Goal: Information Seeking & Learning: Compare options

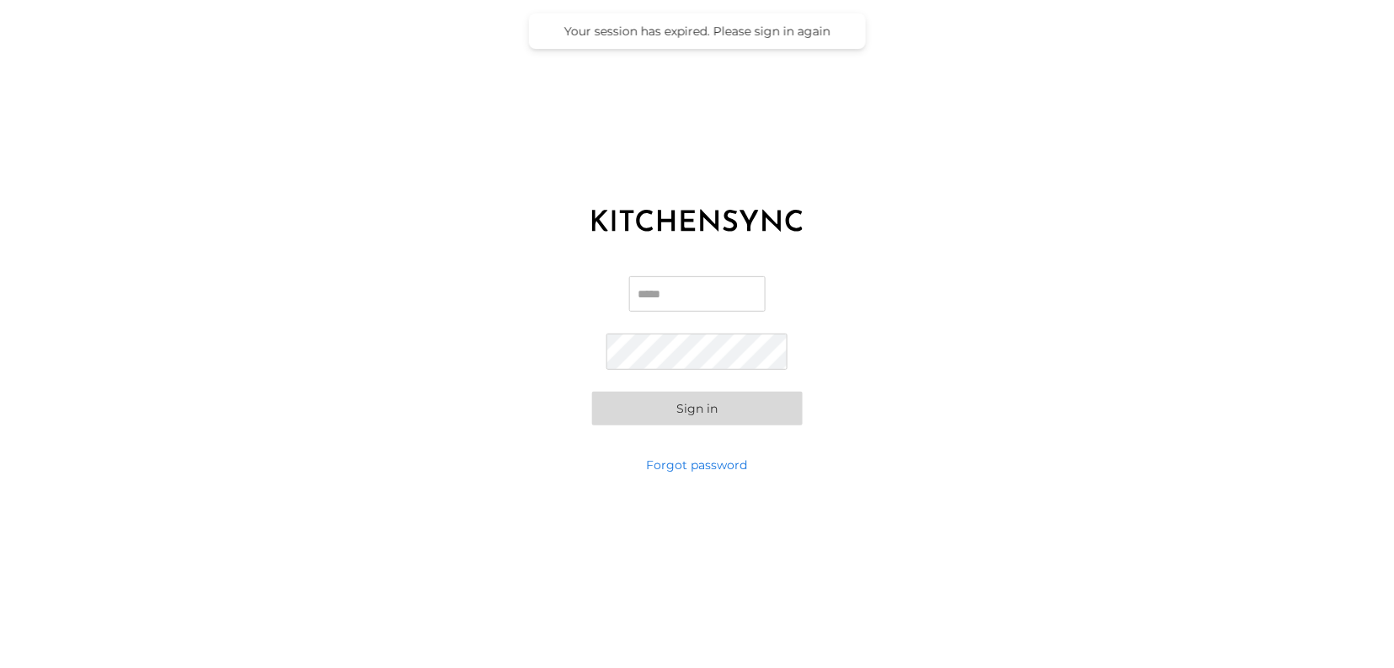
type input "**********"
click at [704, 412] on button "Sign in" at bounding box center [697, 409] width 211 height 34
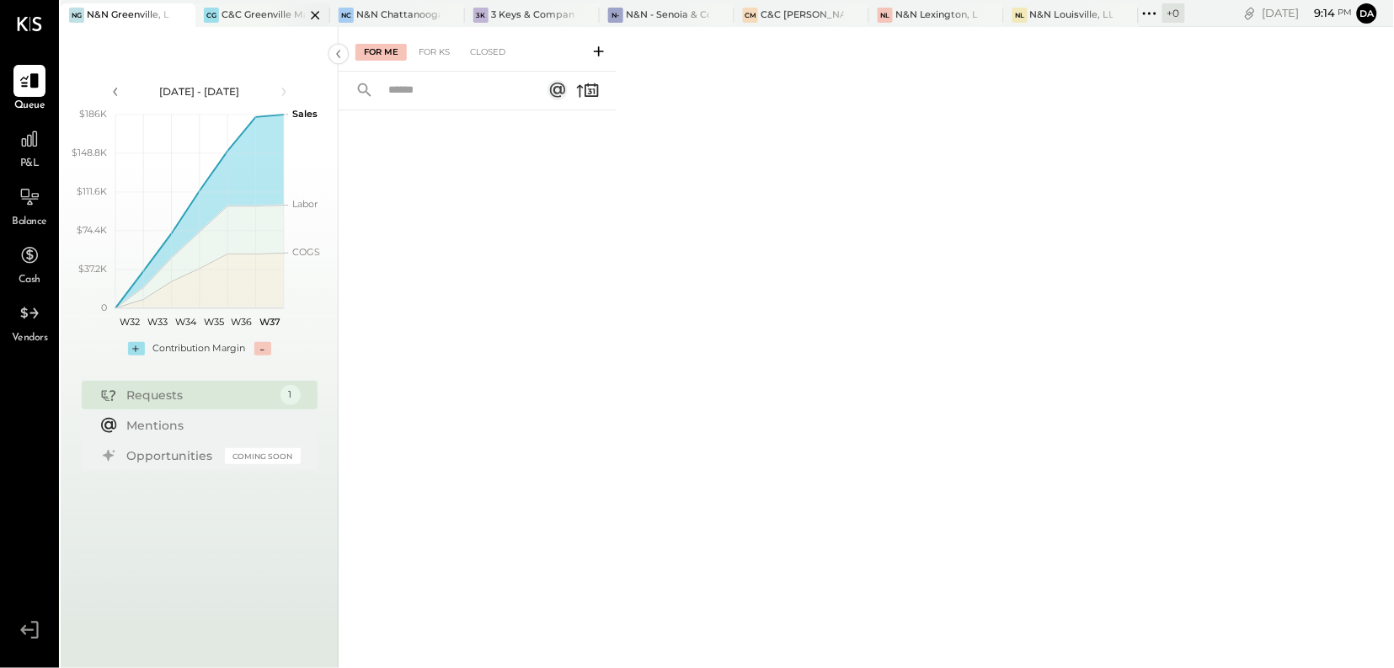
click at [257, 10] on div "C&C Greenville Main, LLC" at bounding box center [262, 14] width 83 height 13
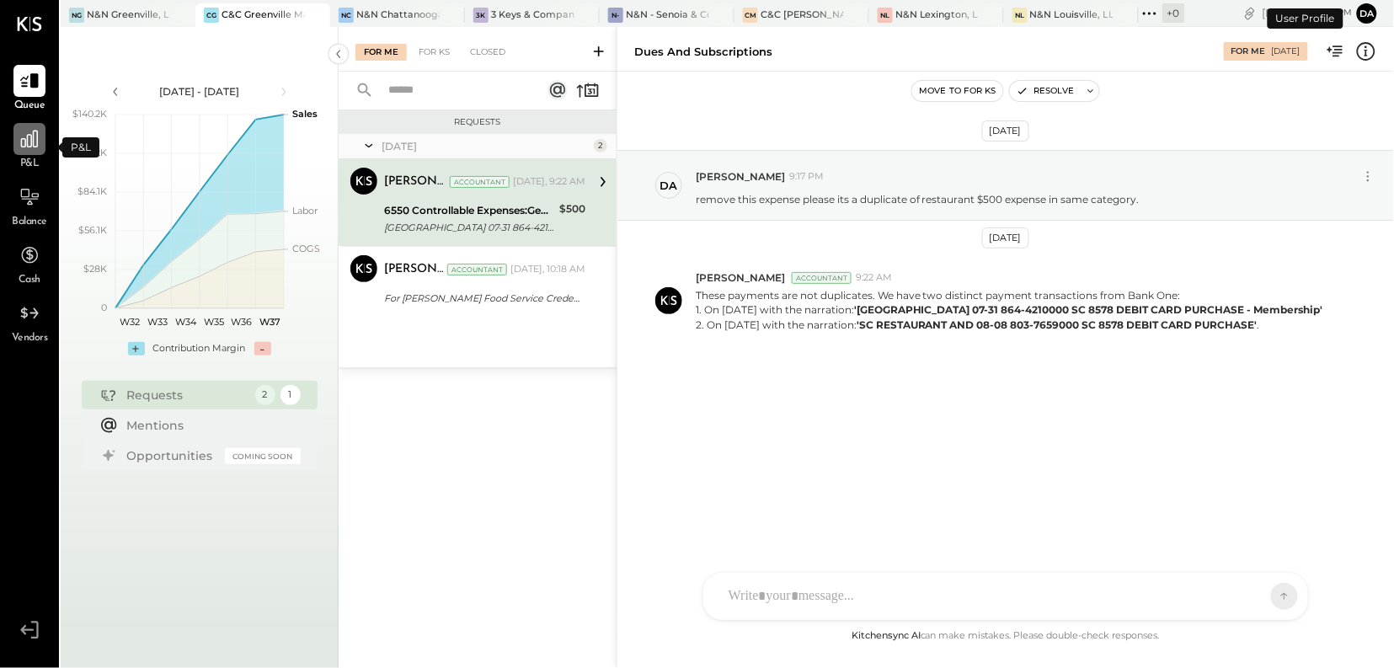
click at [29, 149] on icon at bounding box center [30, 139] width 22 height 22
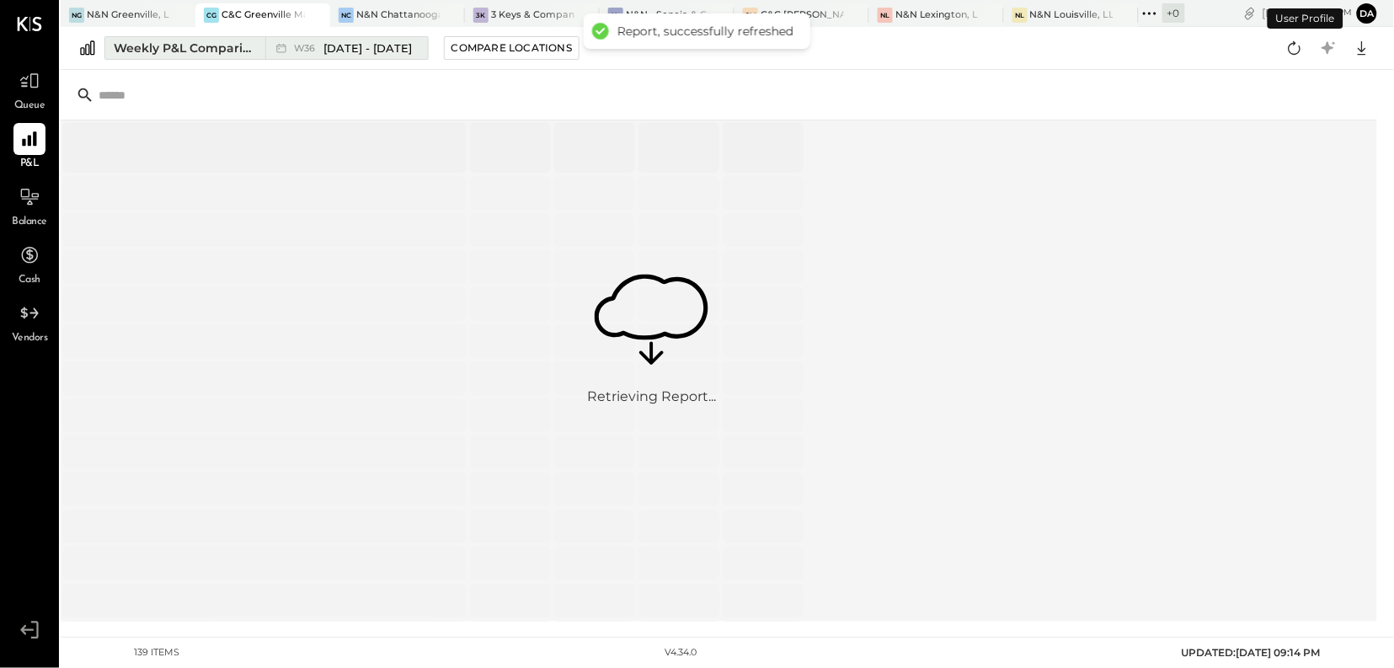
click at [186, 51] on div "Weekly P&L Comparison" at bounding box center [184, 48] width 141 height 17
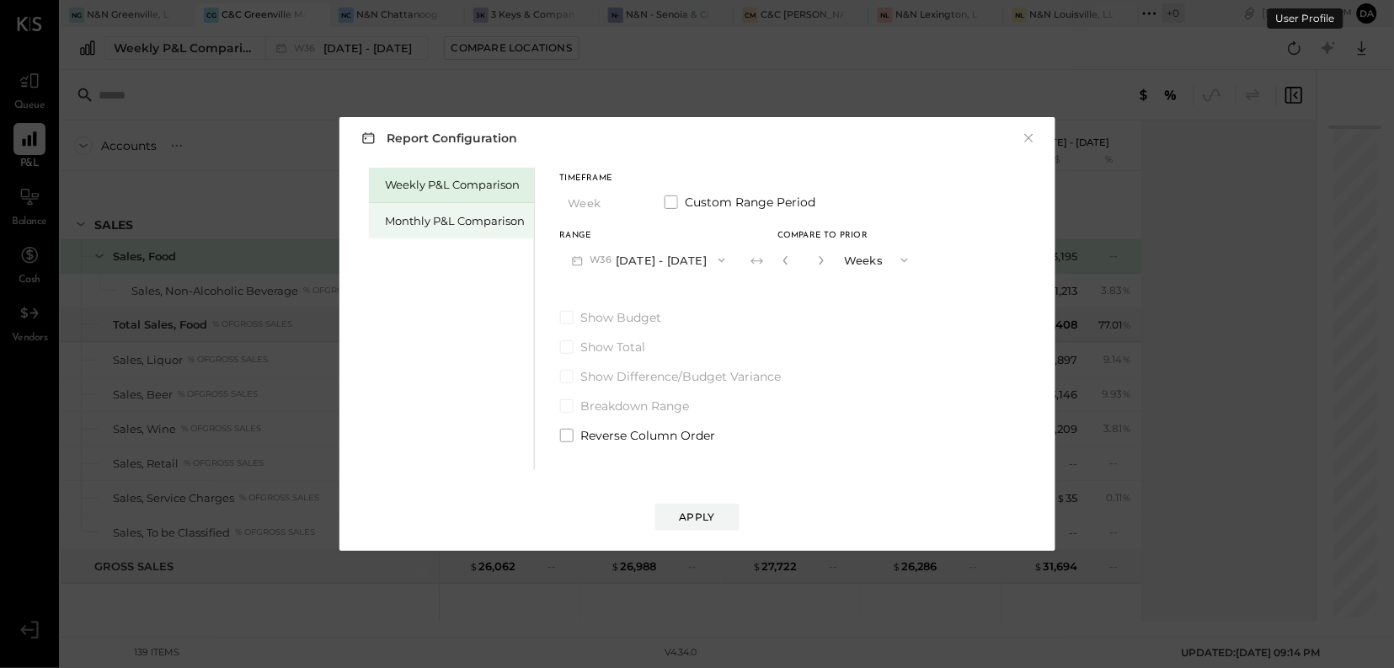
click at [433, 222] on div "Monthly P&L Comparison" at bounding box center [456, 221] width 140 height 16
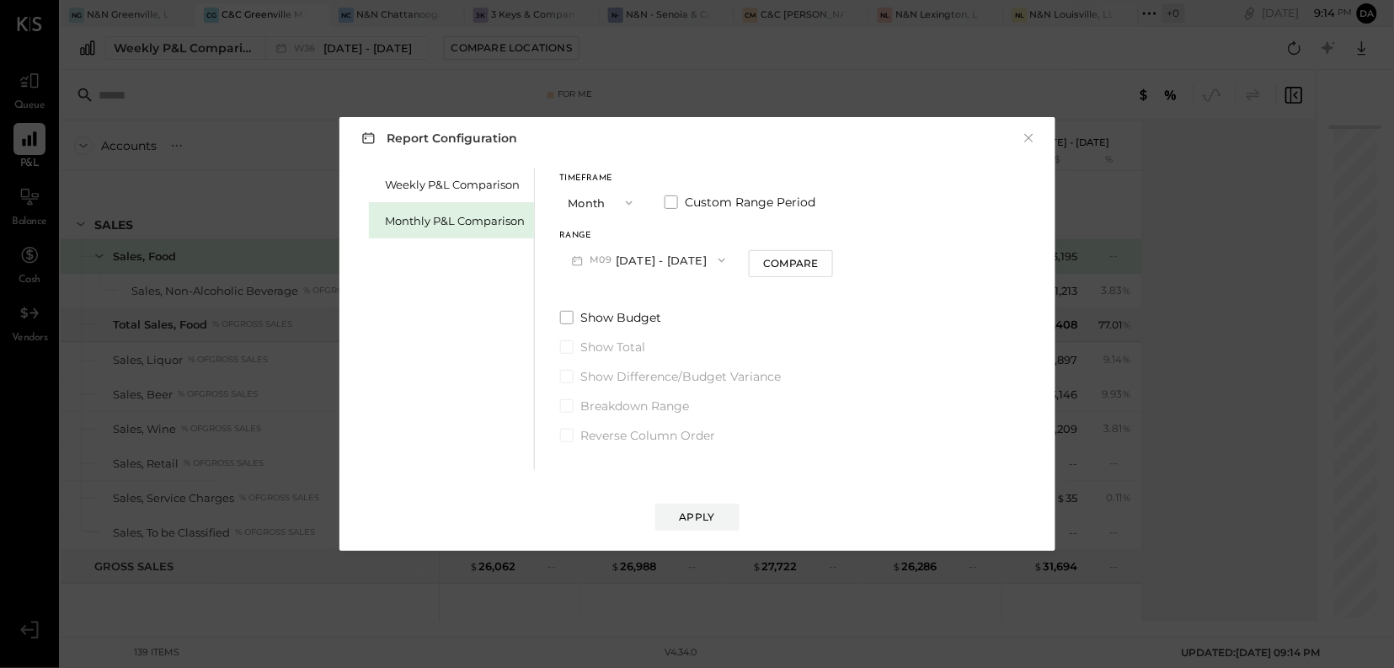
click at [717, 259] on icon "button" at bounding box center [721, 259] width 13 height 13
click at [655, 296] on span "[DATE] - [DATE]" at bounding box center [641, 298] width 80 height 14
click at [694, 522] on div "Apply" at bounding box center [697, 516] width 35 height 14
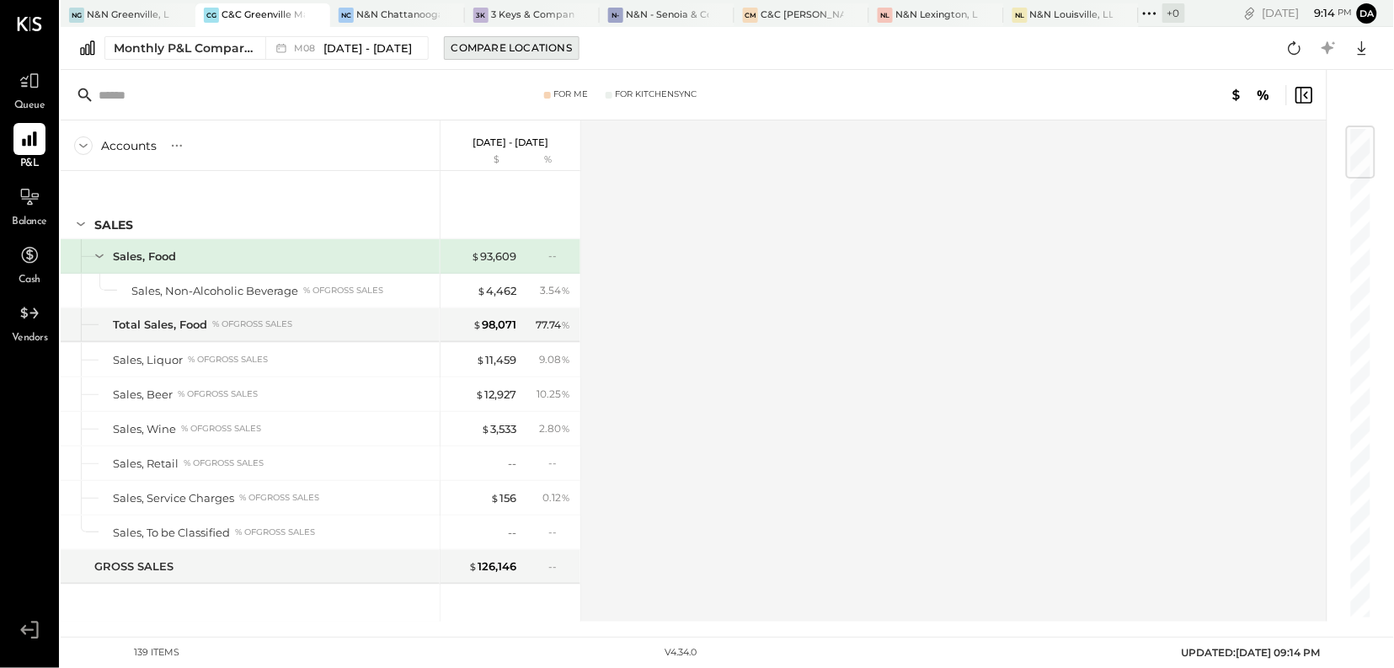
click at [513, 54] on div "Compare Locations" at bounding box center [511, 47] width 120 height 14
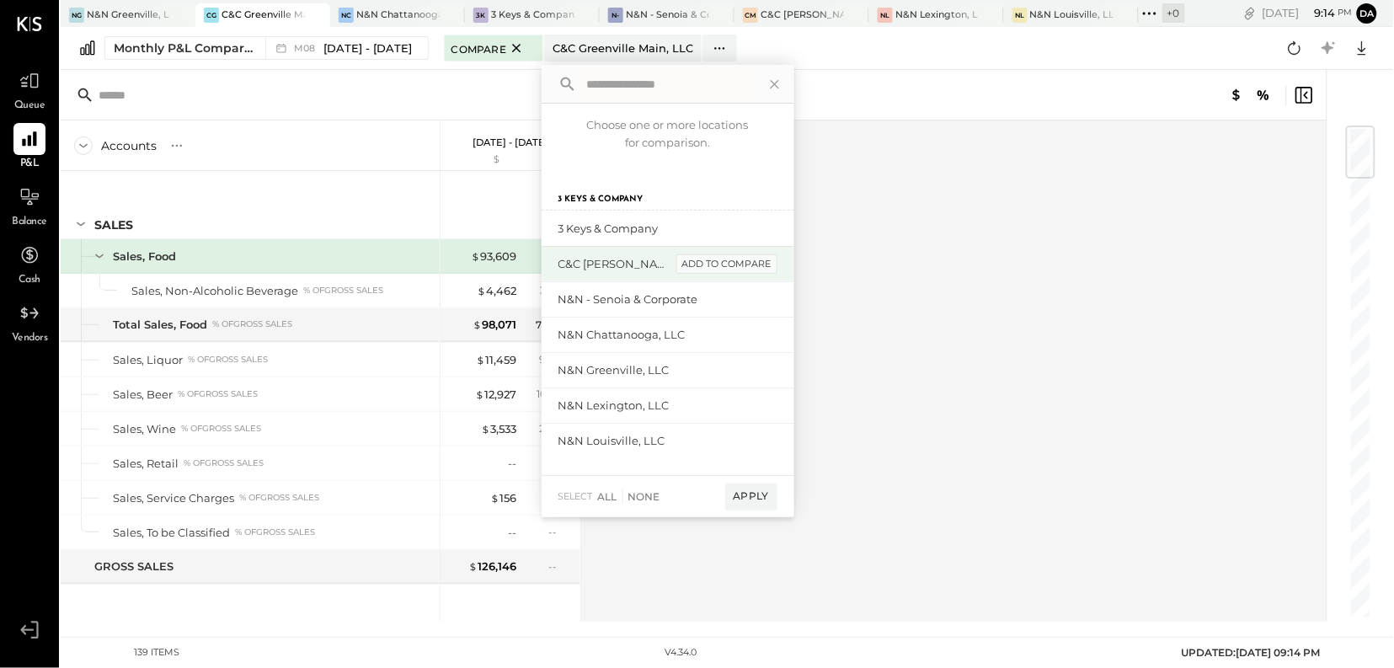
click at [729, 262] on div "add to compare" at bounding box center [726, 264] width 101 height 20
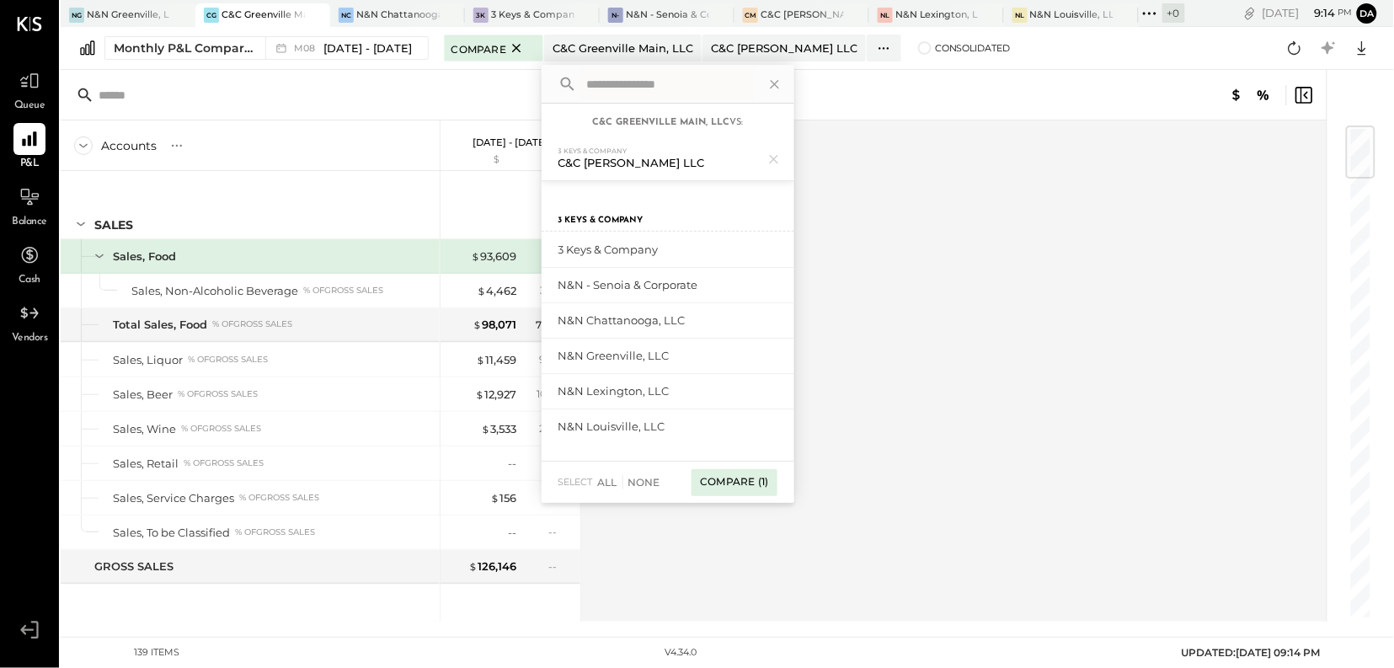
click at [737, 483] on div "Compare (1)" at bounding box center [733, 482] width 85 height 27
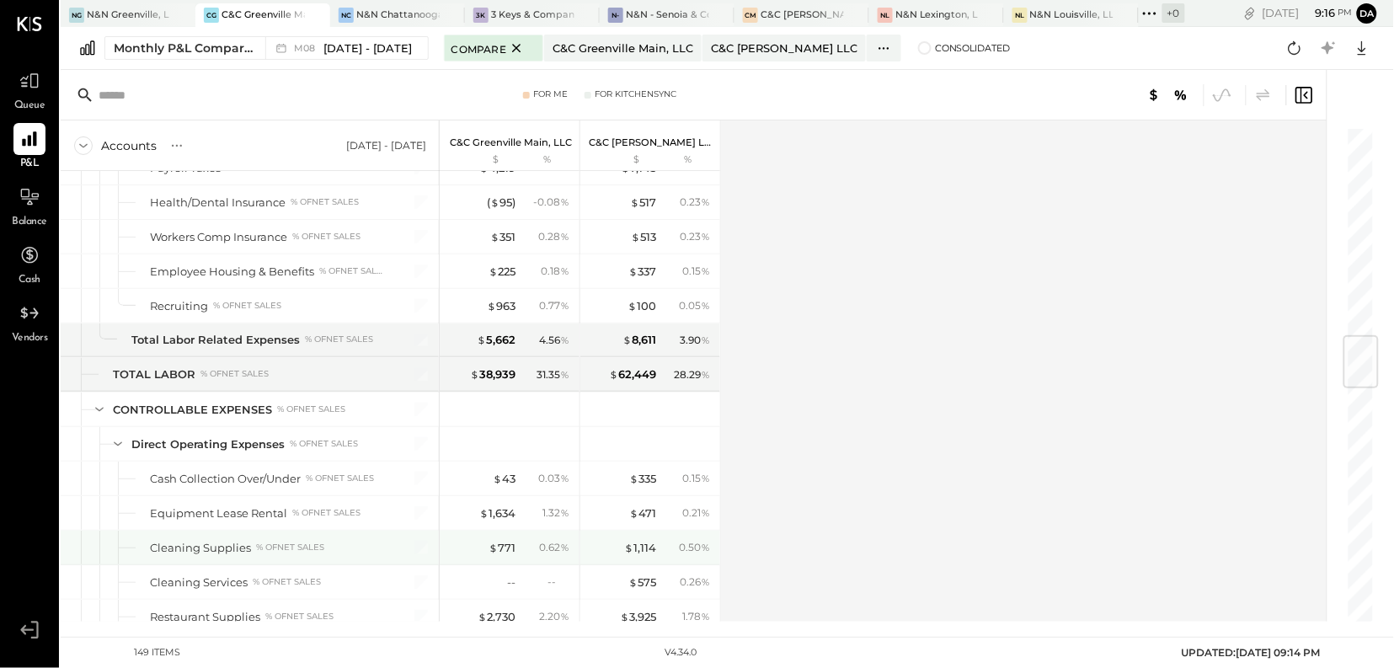
scroll to position [1767, 0]
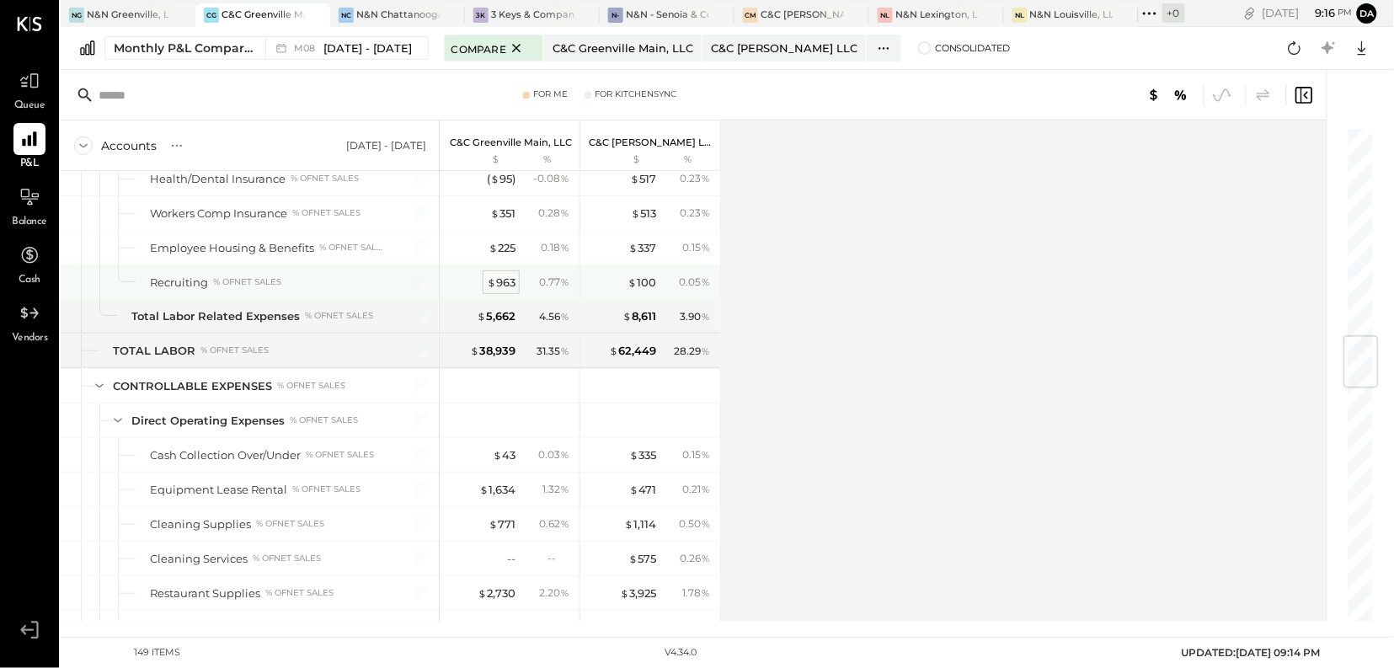
click at [499, 289] on div "$ 963" at bounding box center [501, 283] width 29 height 16
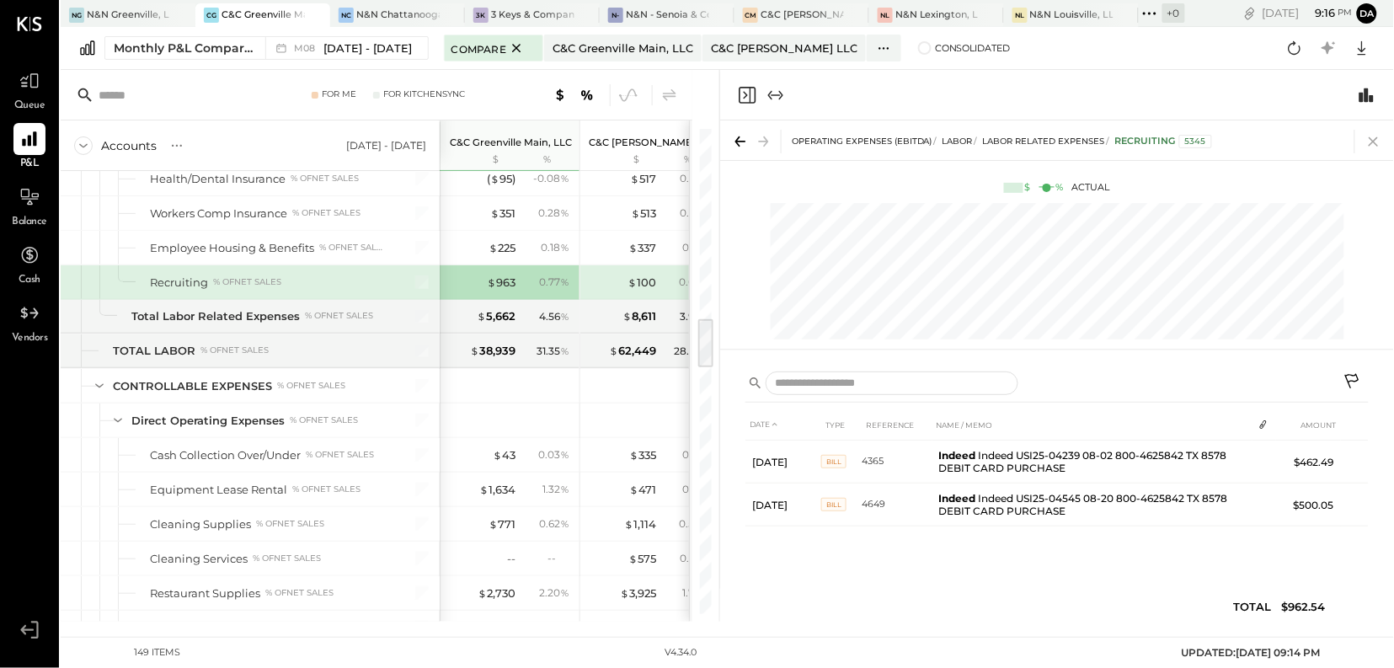
click at [1374, 145] on icon at bounding box center [1374, 142] width 24 height 24
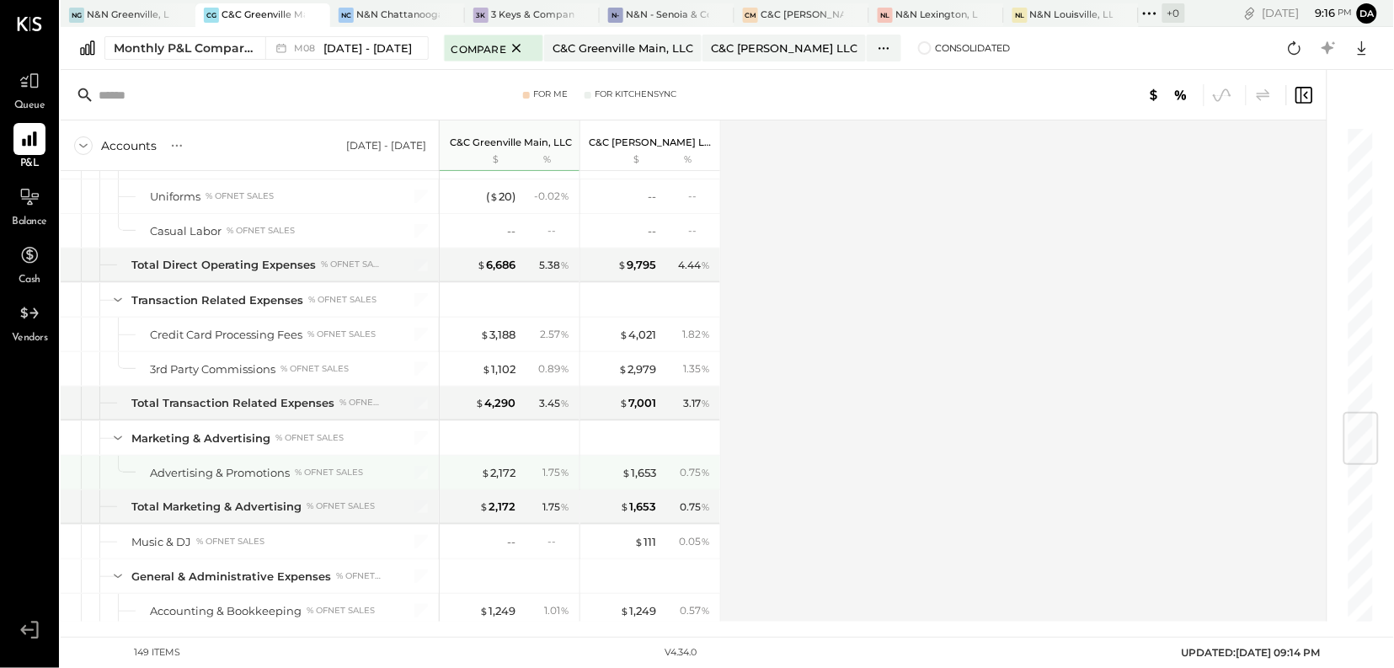
scroll to position [2414, 0]
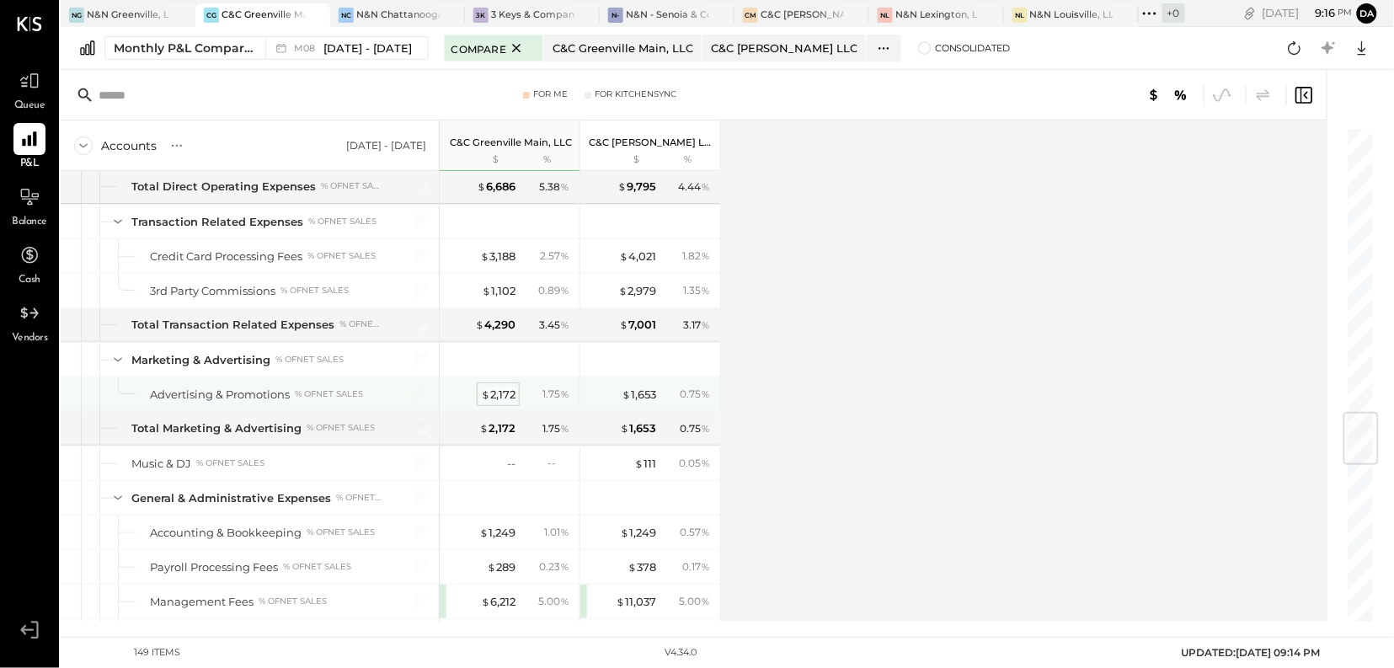
click at [506, 403] on div "$ 2,172" at bounding box center [498, 395] width 35 height 16
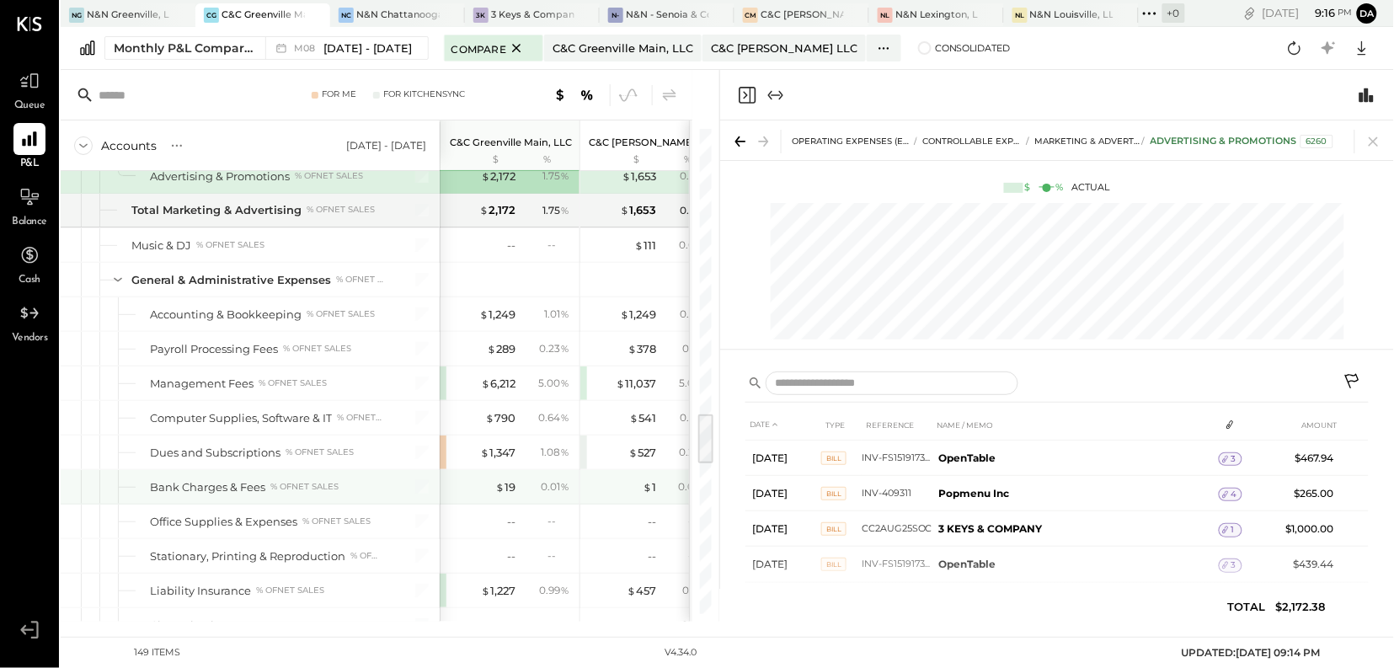
scroll to position [2658, 0]
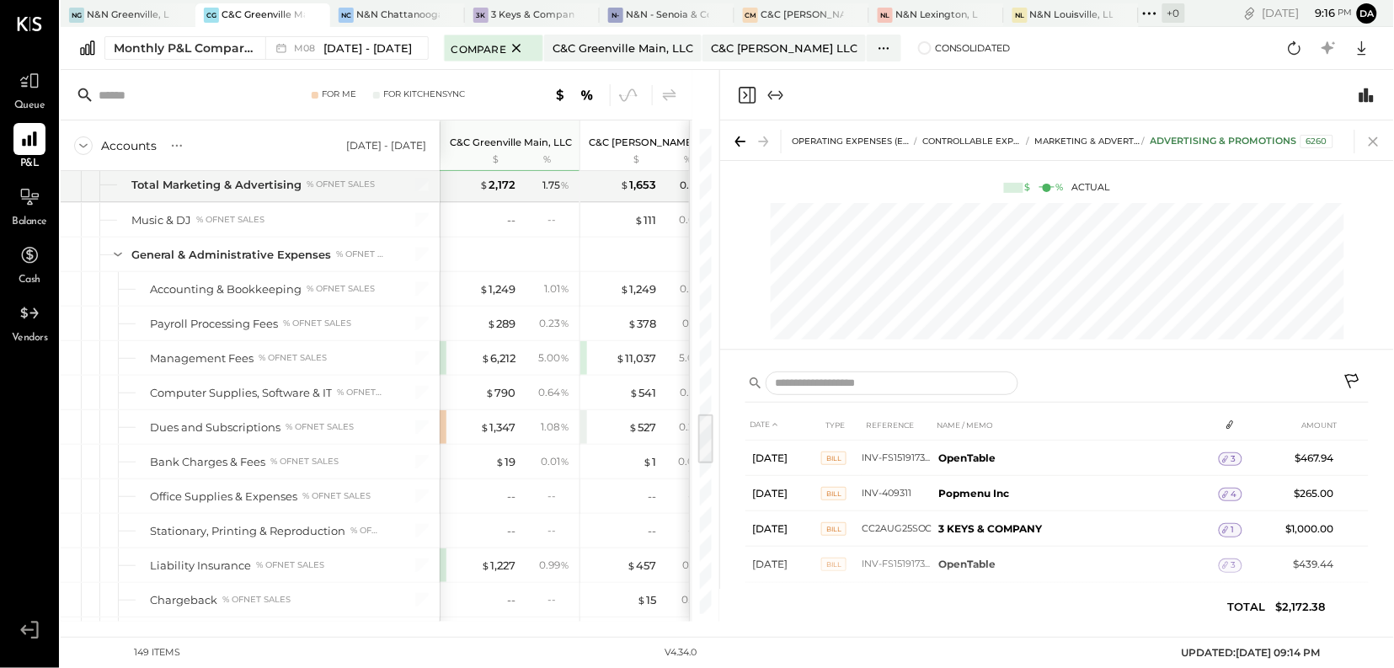
click at [1372, 144] on icon at bounding box center [1372, 141] width 9 height 9
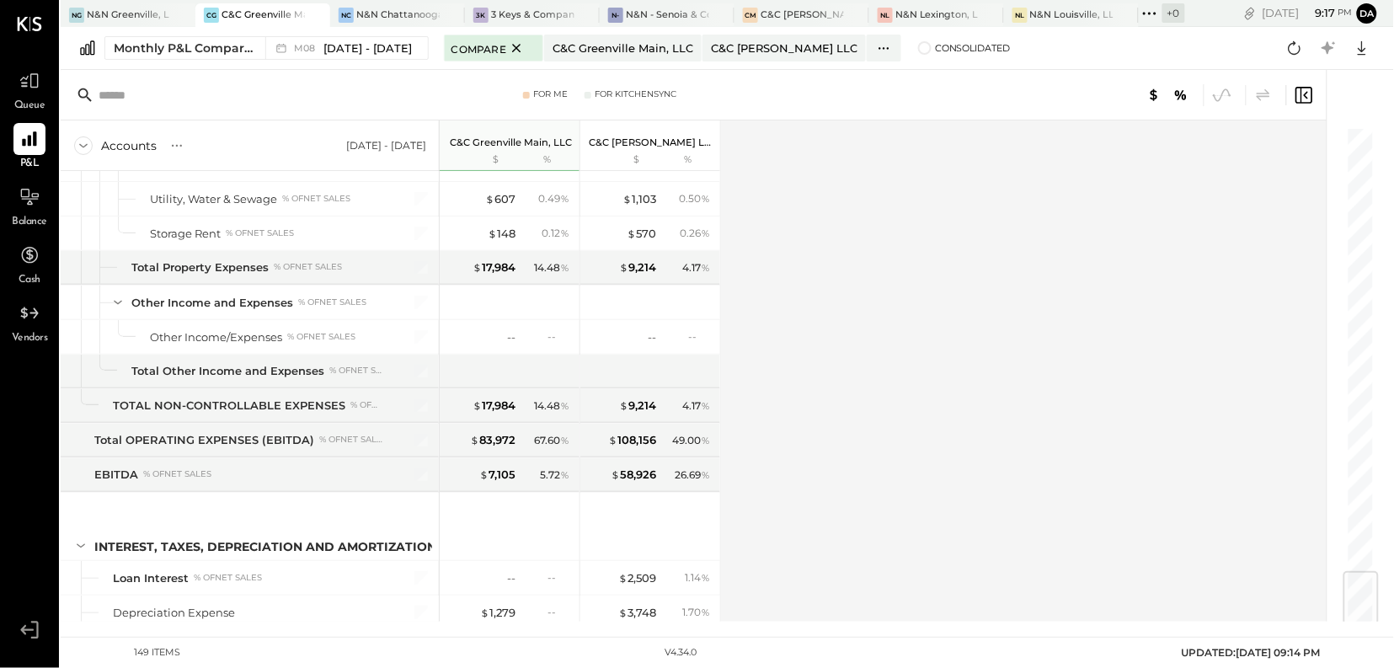
scroll to position [3759, 0]
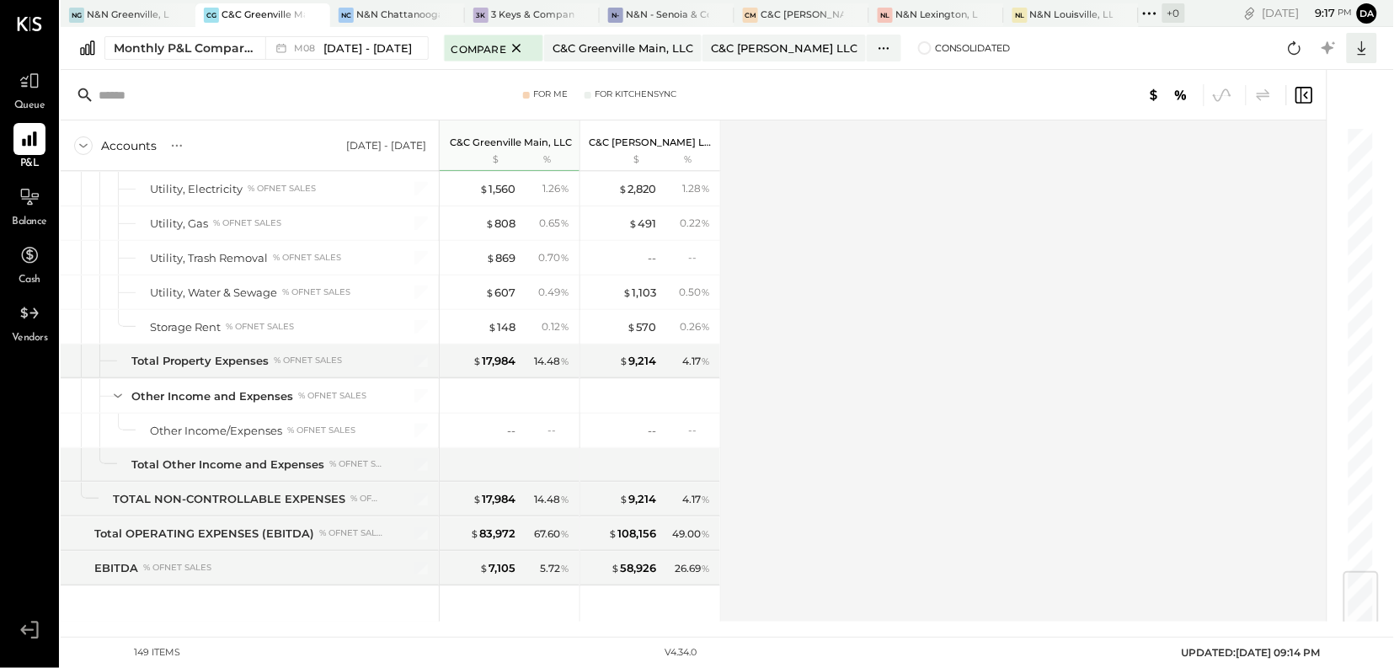
click at [1361, 45] on icon at bounding box center [1362, 48] width 22 height 22
click at [1283, 146] on div "Excel" at bounding box center [1309, 146] width 135 height 35
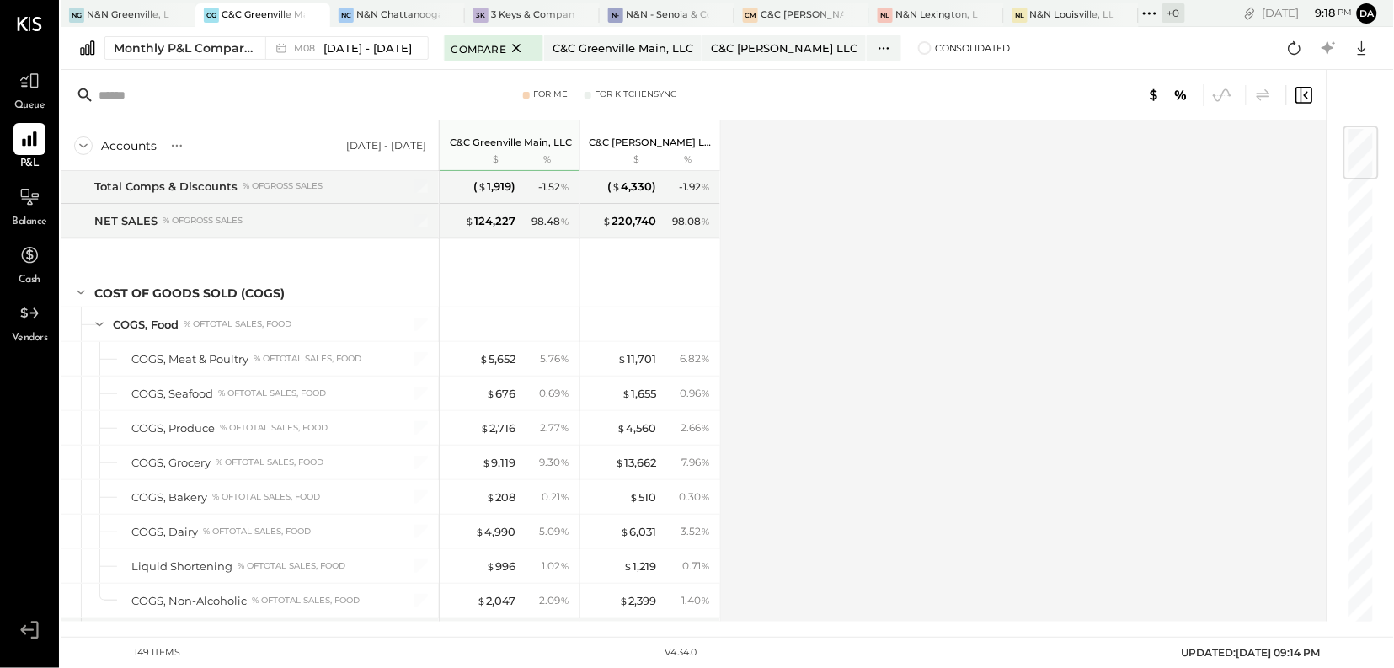
scroll to position [0, 0]
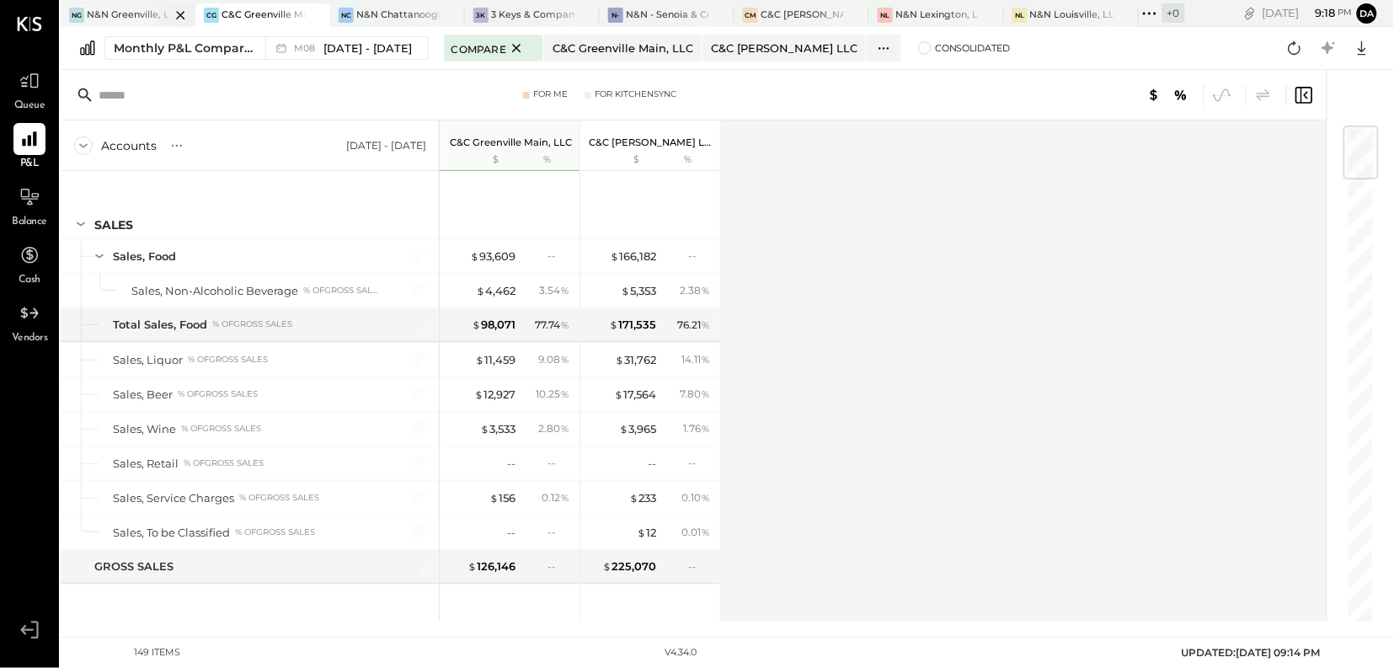
click at [107, 11] on div "N&N Greenville, LLC" at bounding box center [128, 14] width 83 height 13
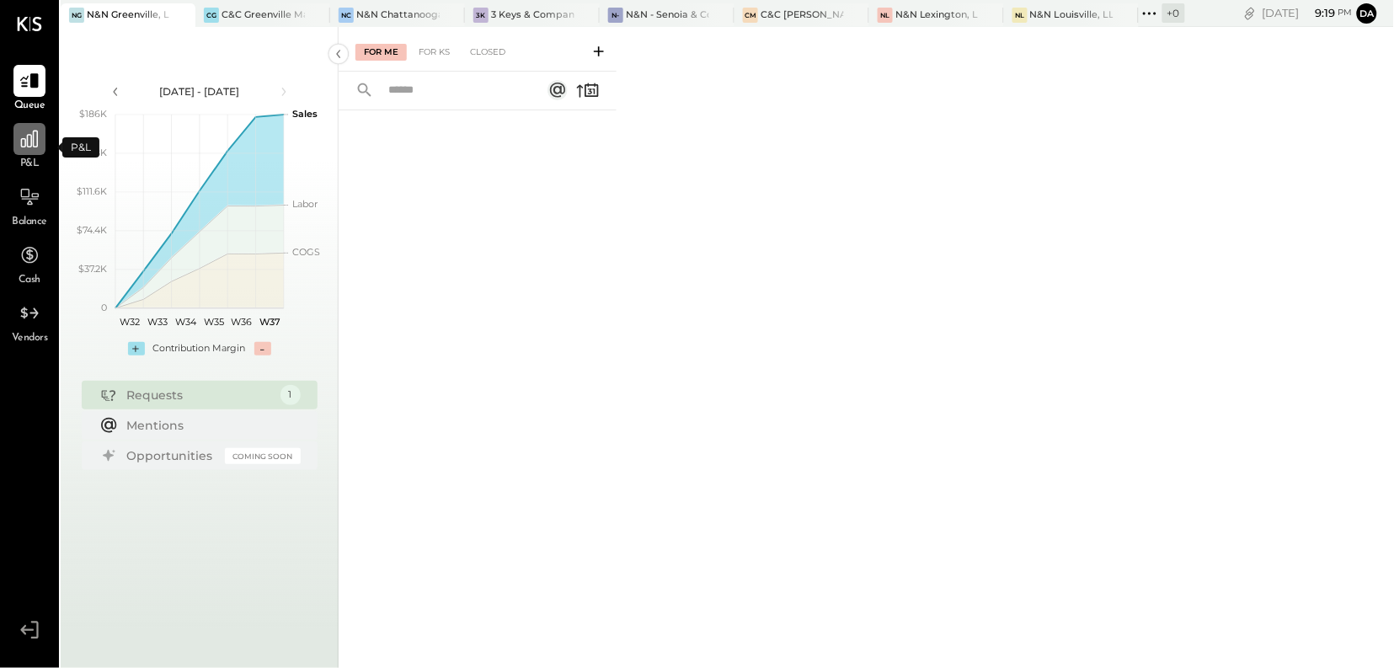
click at [27, 145] on icon at bounding box center [29, 139] width 17 height 17
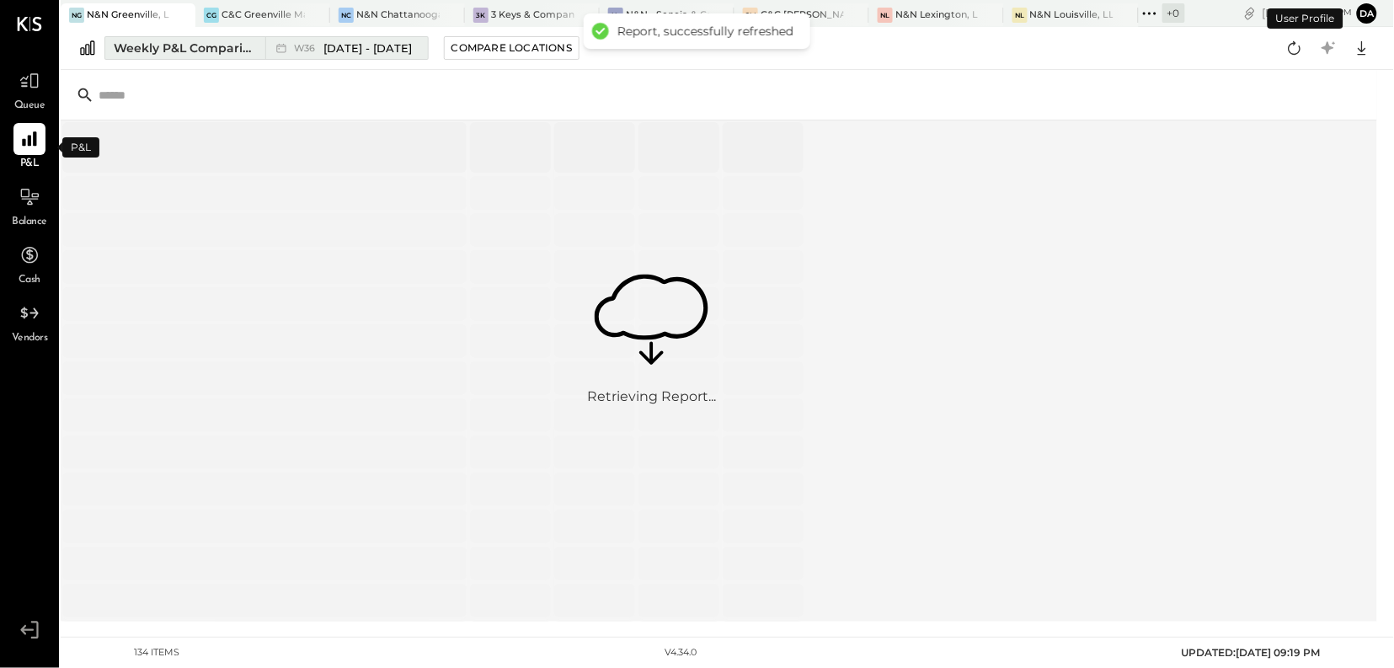
click at [155, 57] on button "Weekly P&L Comparison W36 [DATE] - [DATE]" at bounding box center [266, 48] width 324 height 24
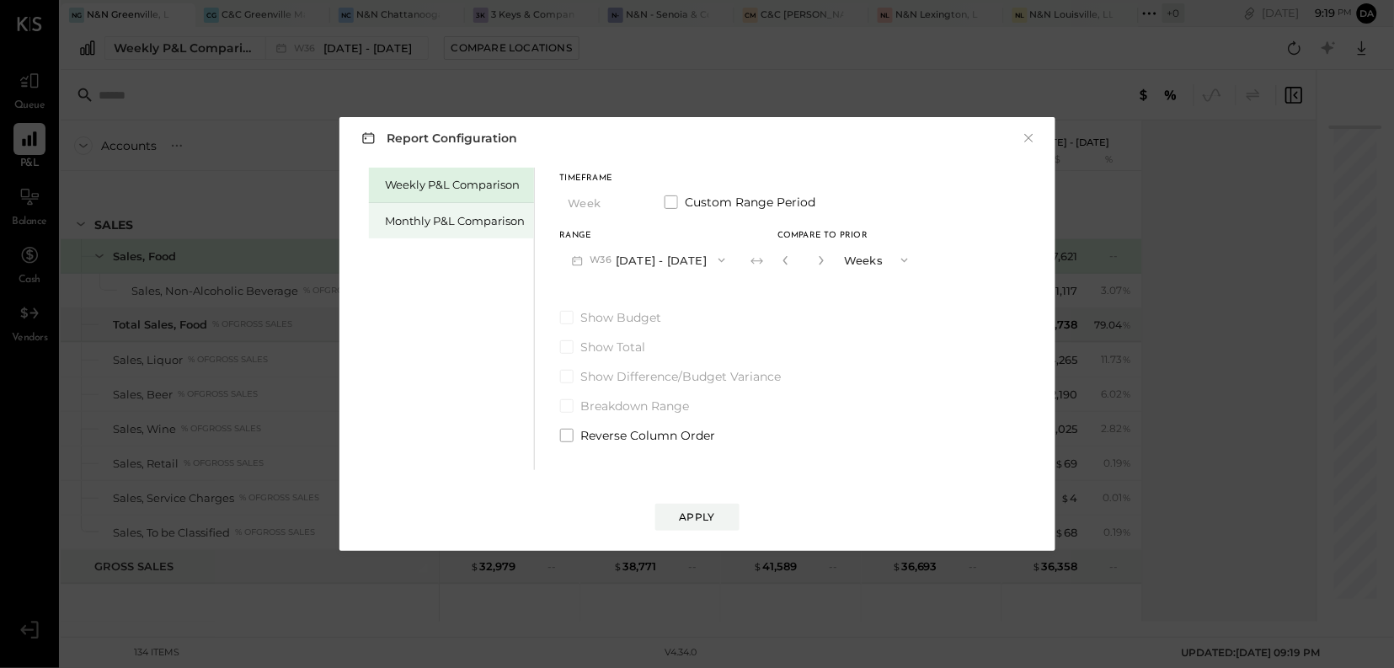
click at [414, 222] on div "Monthly P&L Comparison" at bounding box center [456, 221] width 140 height 16
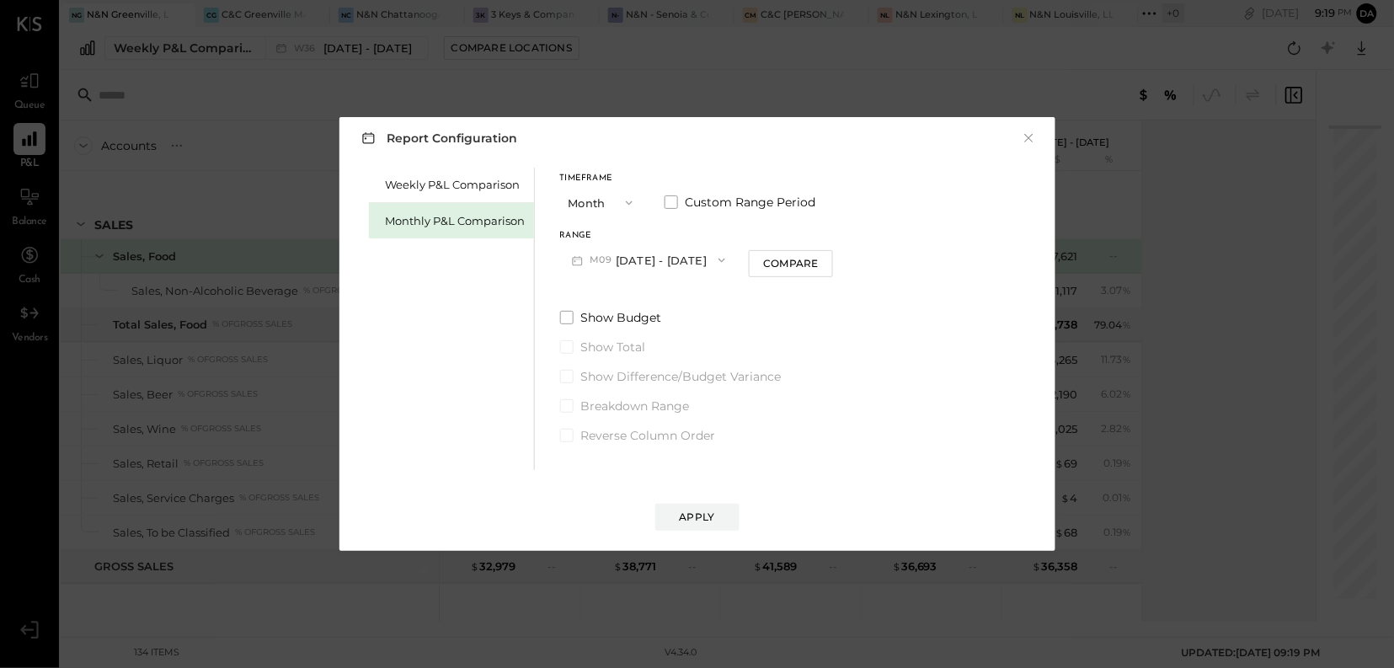
click at [717, 263] on icon "button" at bounding box center [721, 259] width 13 height 13
click at [656, 296] on span "[DATE] - [DATE]" at bounding box center [641, 298] width 80 height 14
click at [695, 518] on div "Apply" at bounding box center [697, 516] width 35 height 14
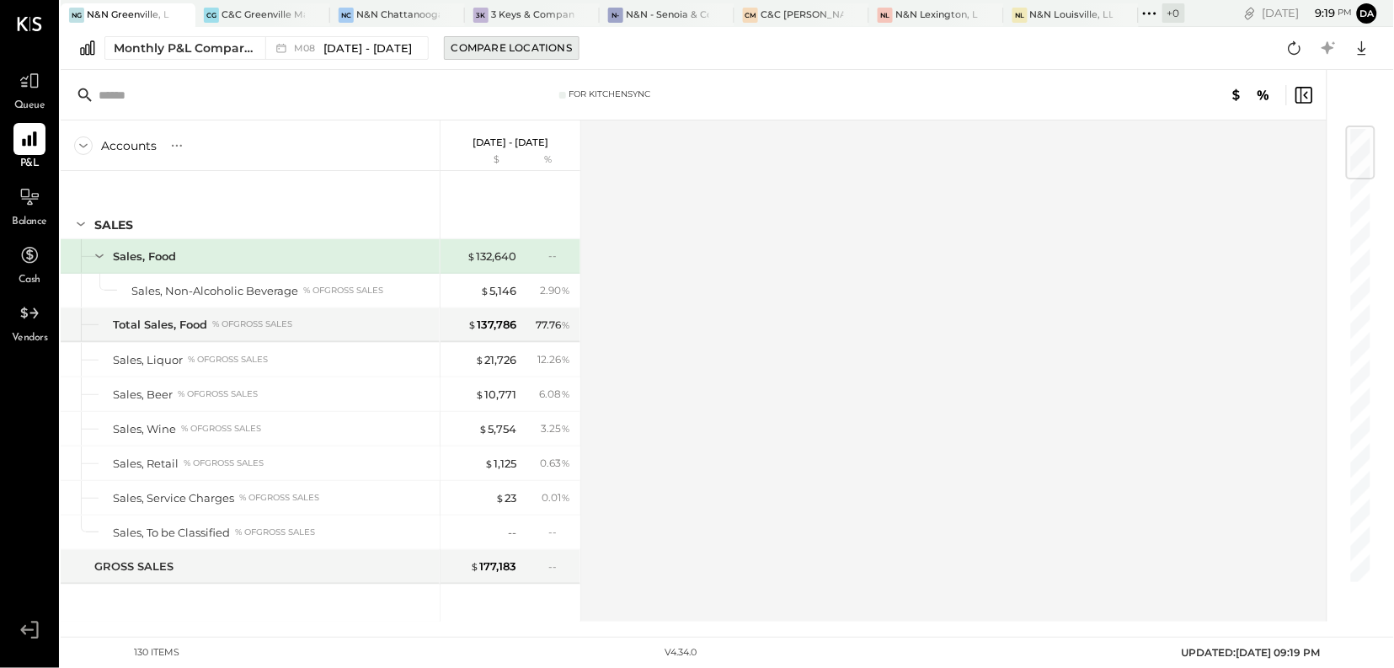
click at [503, 48] on div "Compare Locations" at bounding box center [511, 47] width 120 height 14
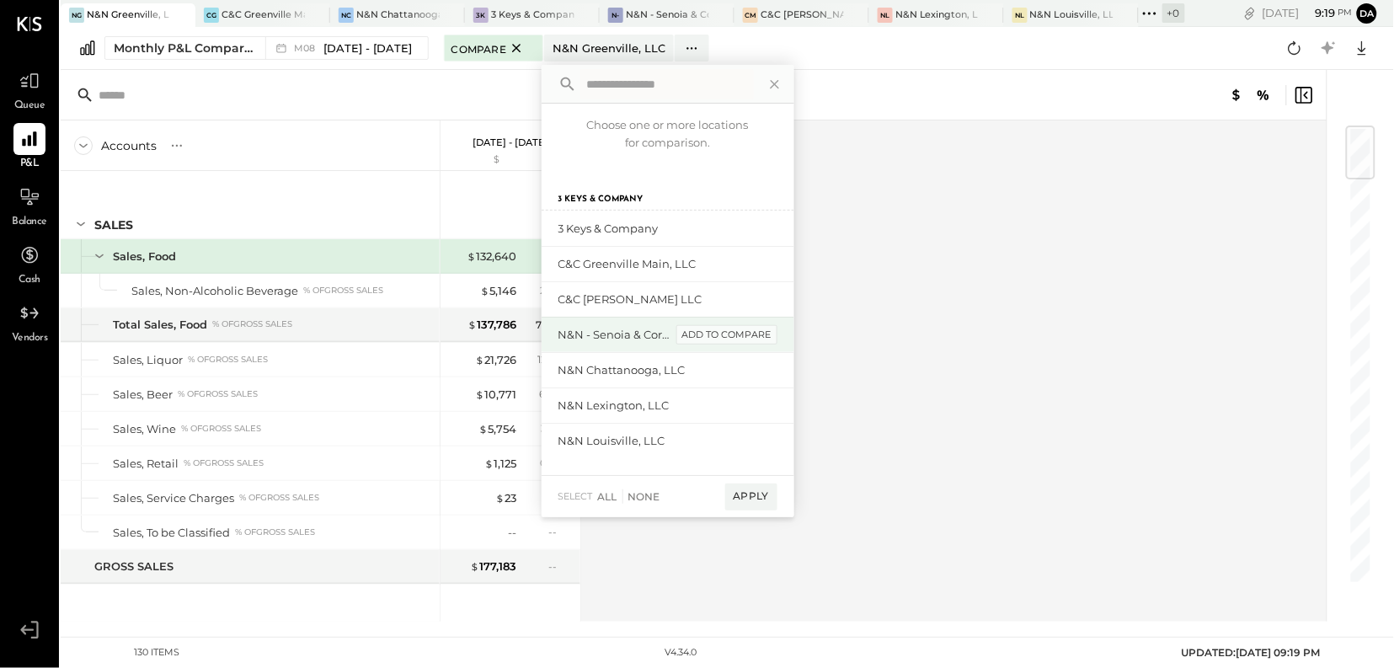
click at [723, 338] on div "add to compare" at bounding box center [726, 335] width 101 height 20
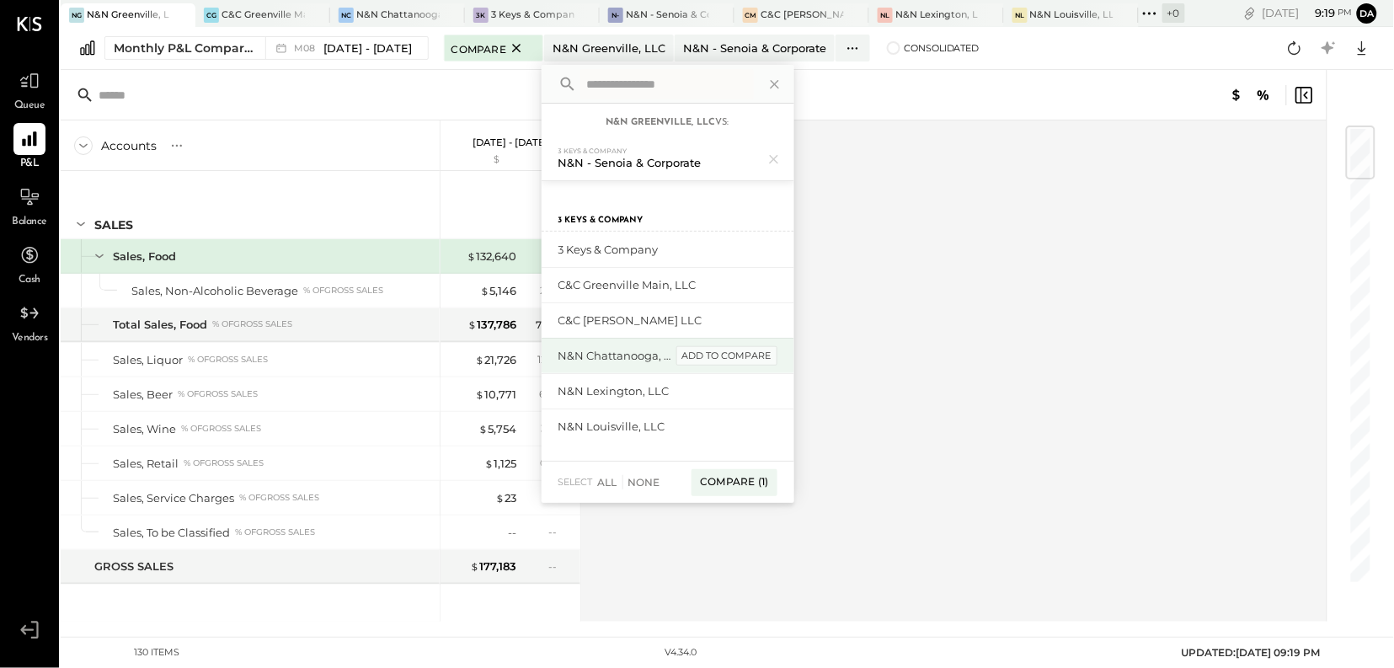
click at [732, 360] on div "add to compare" at bounding box center [726, 356] width 101 height 20
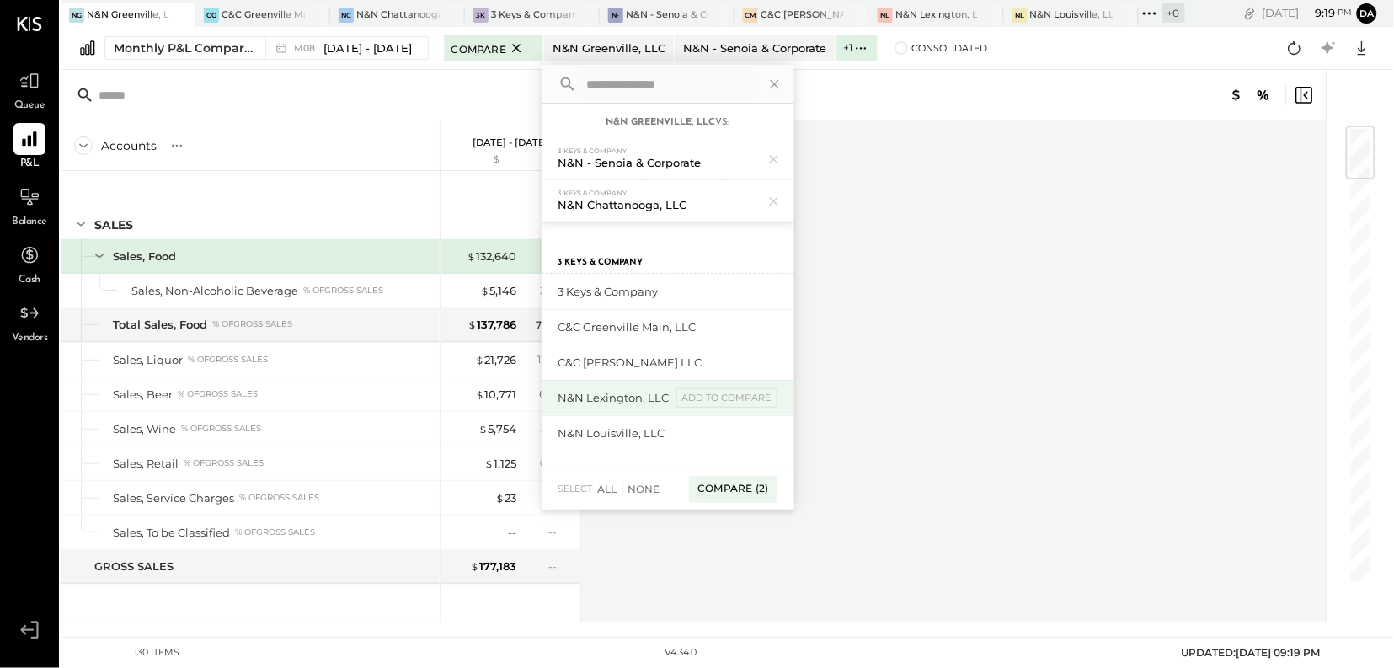
click at [732, 386] on div "N&N Lexington, LLC add to compare" at bounding box center [667, 397] width 253 height 35
click at [732, 400] on div "add to compare" at bounding box center [726, 398] width 101 height 20
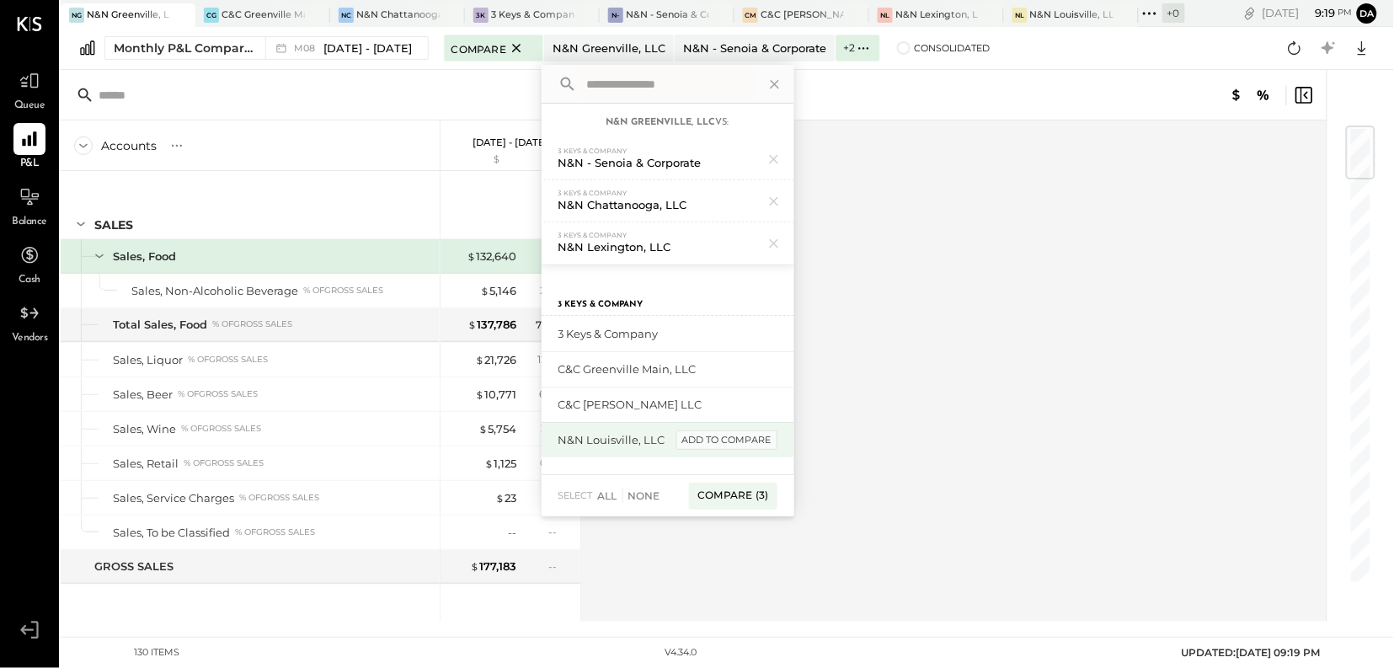
click at [718, 442] on div "add to compare" at bounding box center [726, 440] width 101 height 20
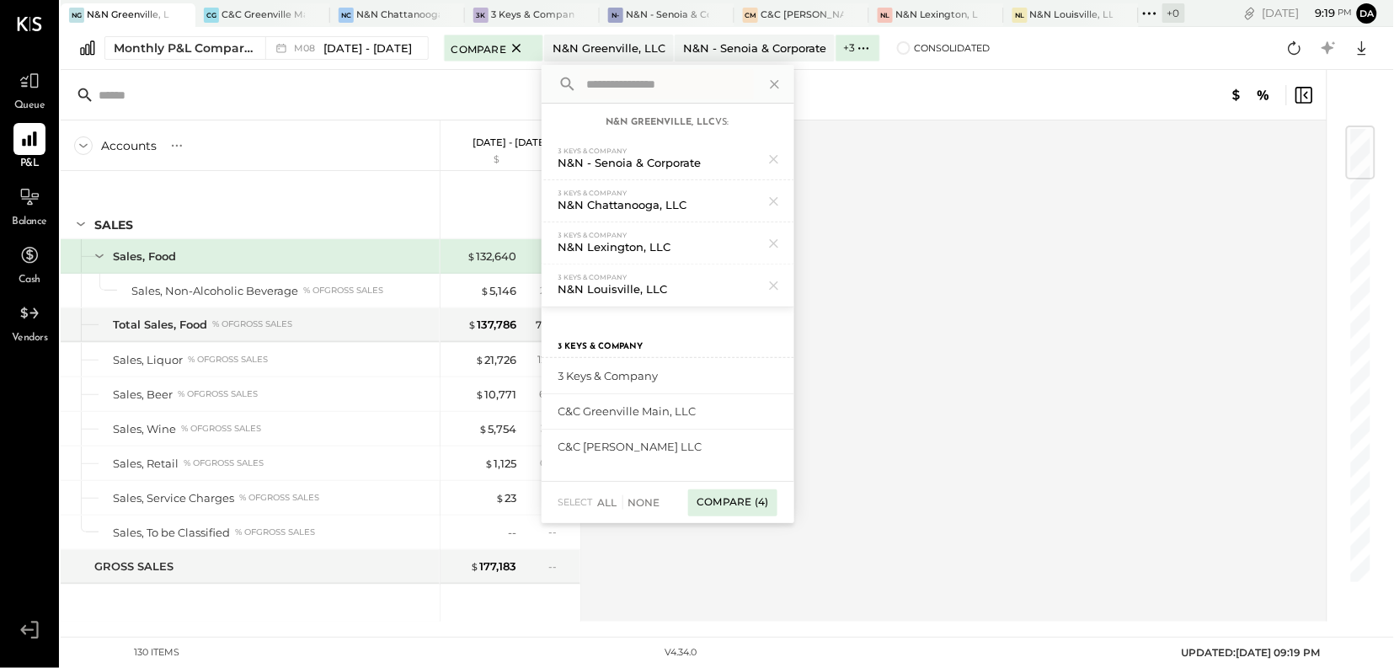
click at [715, 505] on div "Compare (4)" at bounding box center [732, 502] width 88 height 27
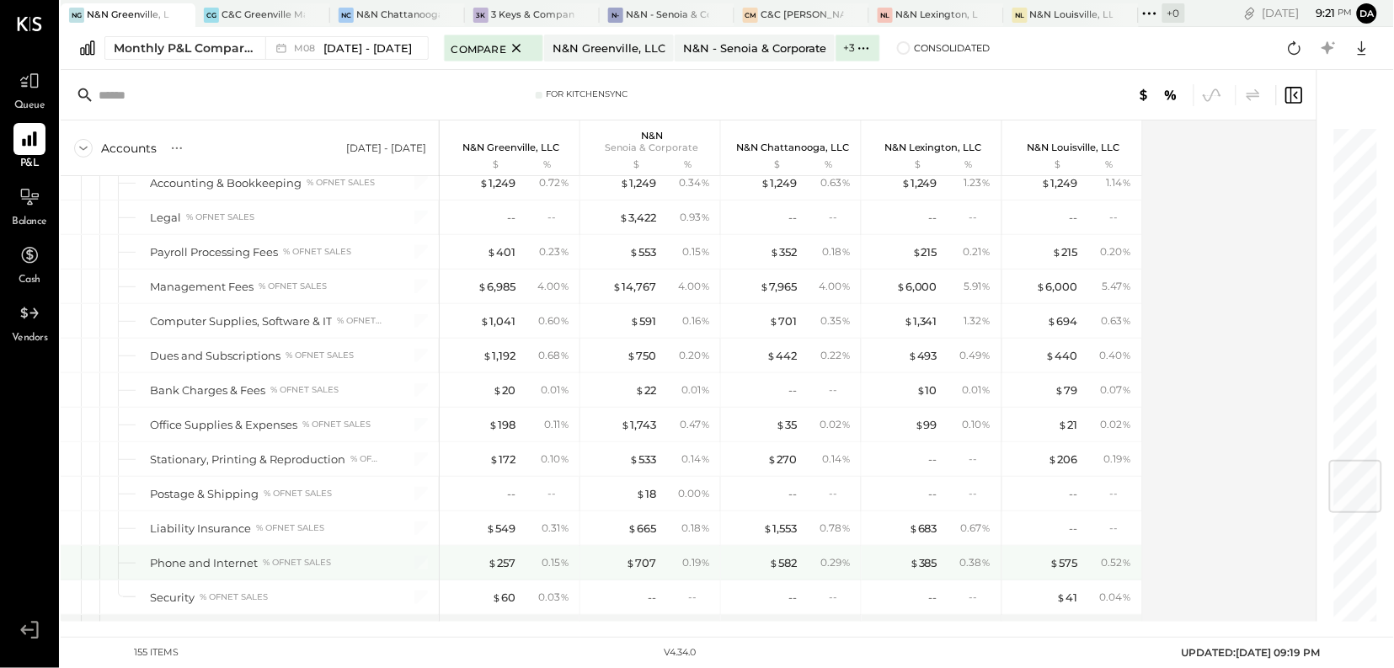
scroll to position [2819, 0]
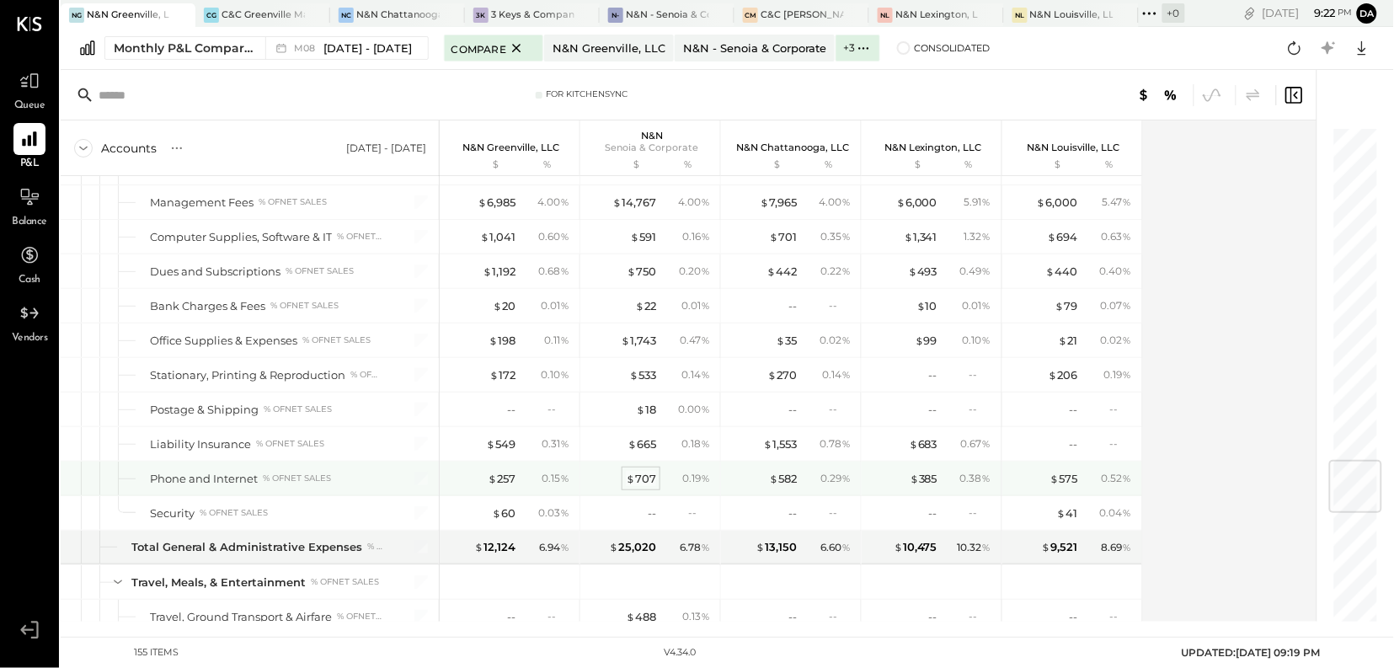
click at [653, 487] on div "$ 707" at bounding box center [641, 479] width 30 height 16
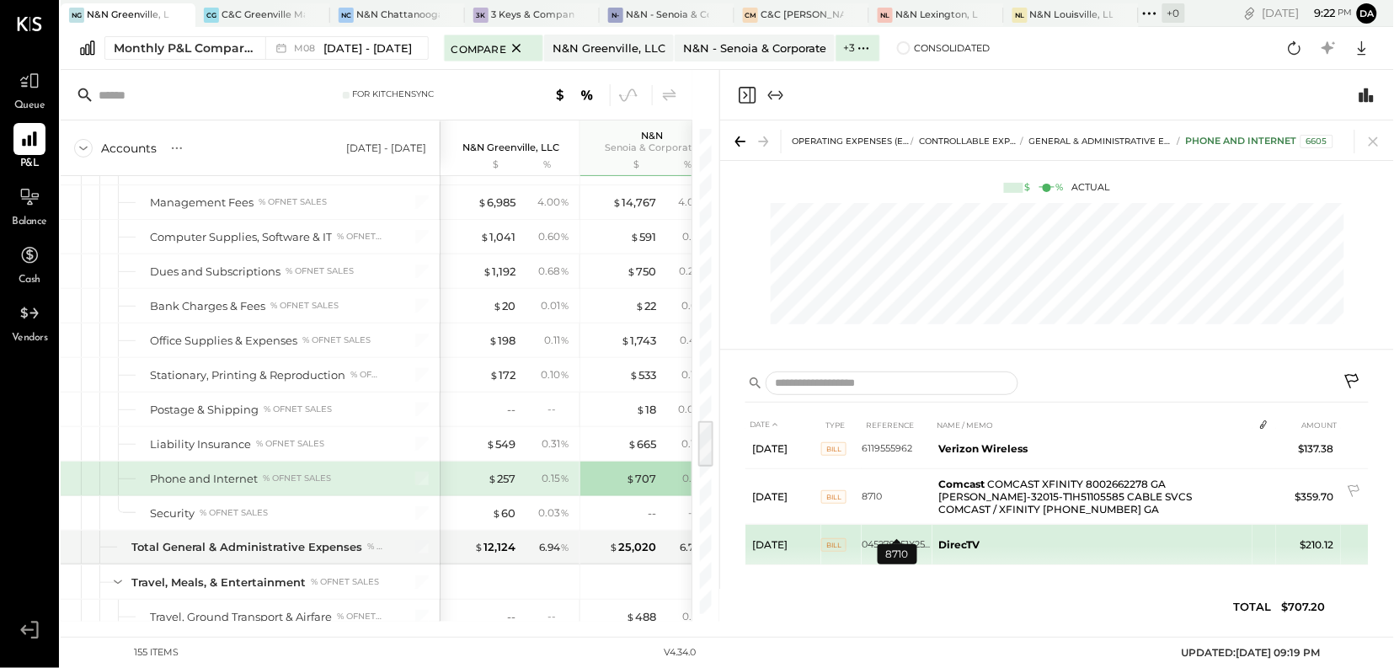
scroll to position [13, 0]
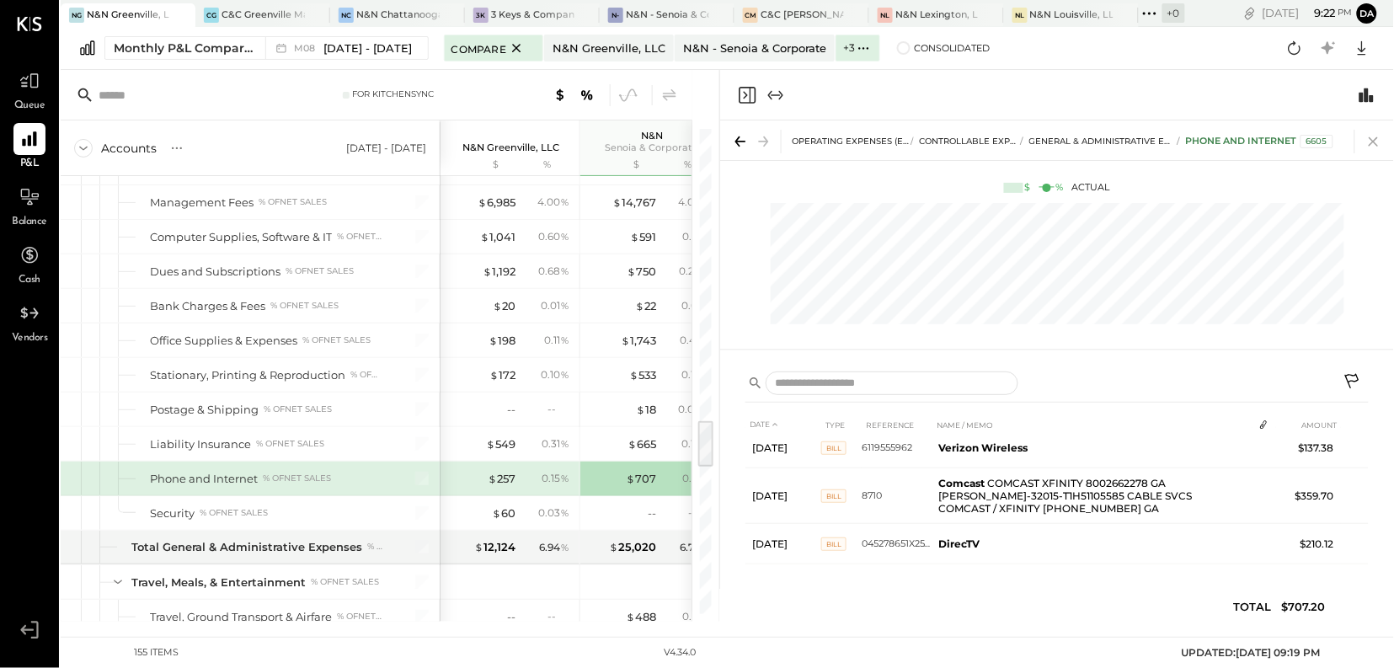
click at [1375, 140] on icon at bounding box center [1372, 141] width 9 height 9
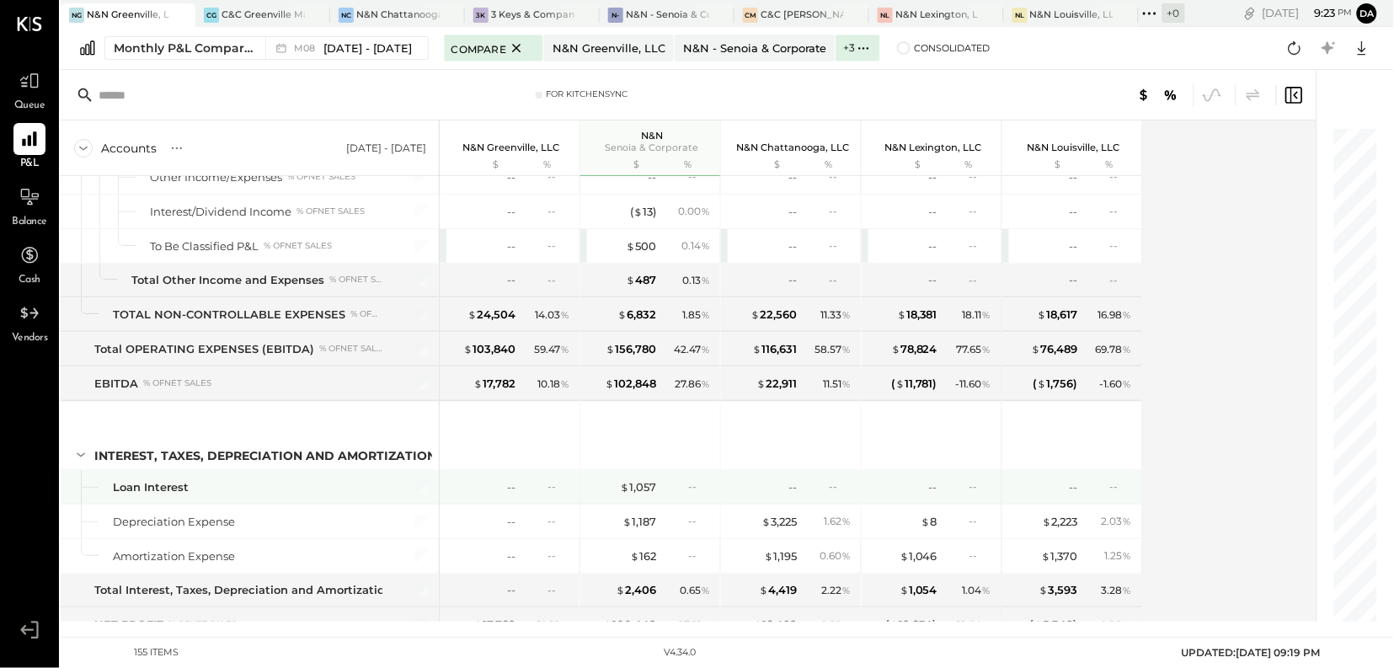
scroll to position [4240, 0]
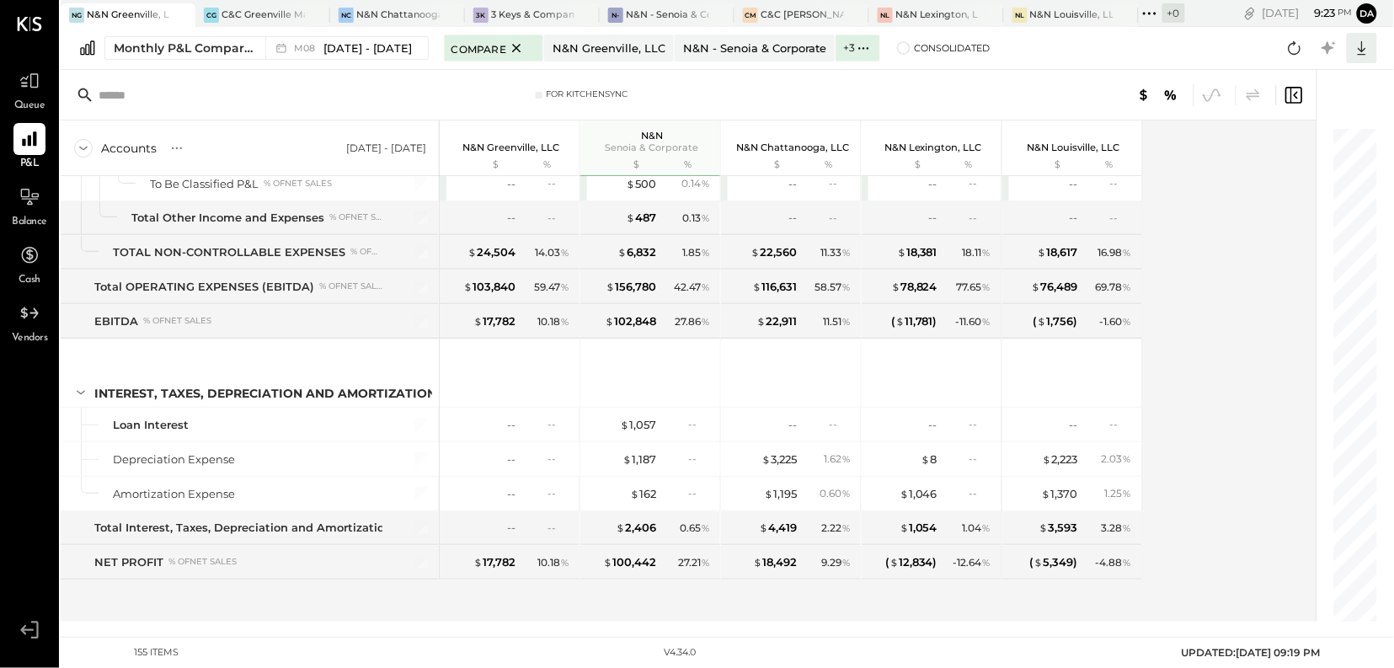
click at [1359, 56] on icon at bounding box center [1362, 48] width 22 height 22
click at [1272, 144] on div at bounding box center [1262, 147] width 22 height 22
